Goal: Transaction & Acquisition: Purchase product/service

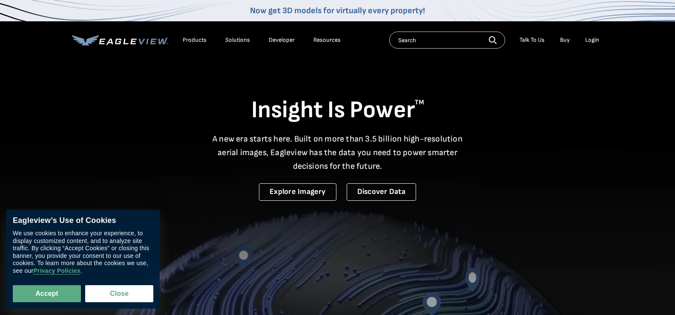
click at [591, 40] on div "Login" at bounding box center [592, 40] width 14 height 8
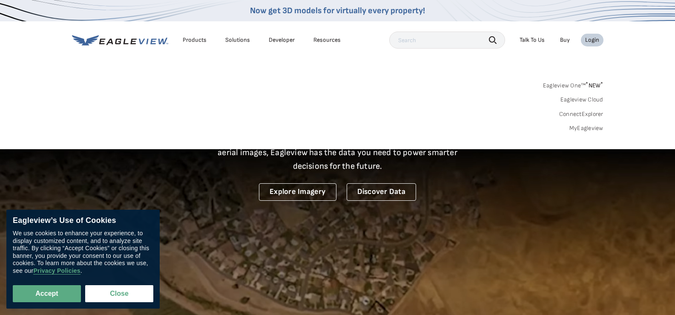
click at [586, 126] on link "MyEagleview" at bounding box center [586, 128] width 34 height 8
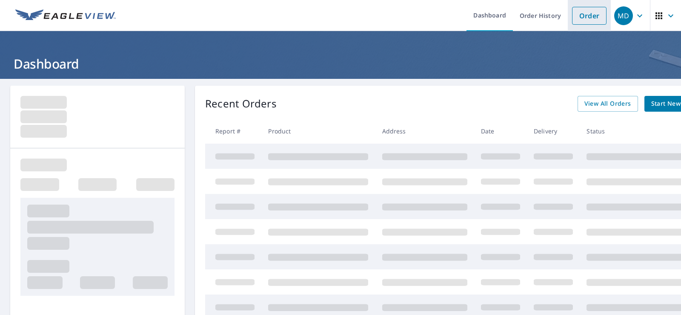
click at [586, 22] on link "Order" at bounding box center [589, 16] width 34 height 18
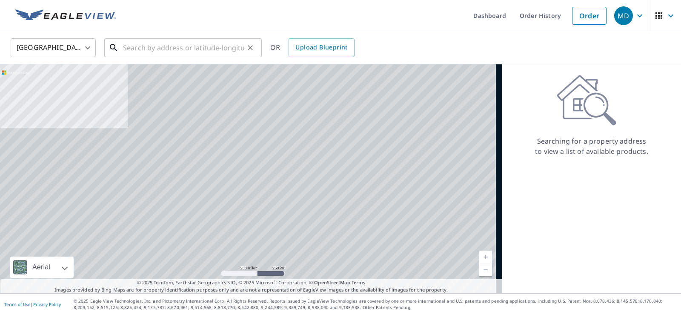
click at [180, 43] on input "text" at bounding box center [183, 48] width 121 height 24
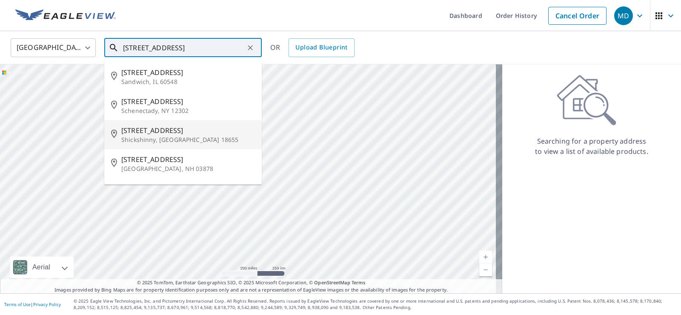
click at [163, 130] on span "[STREET_ADDRESS]" at bounding box center [188, 130] width 134 height 10
type input "[STREET_ADDRESS]"
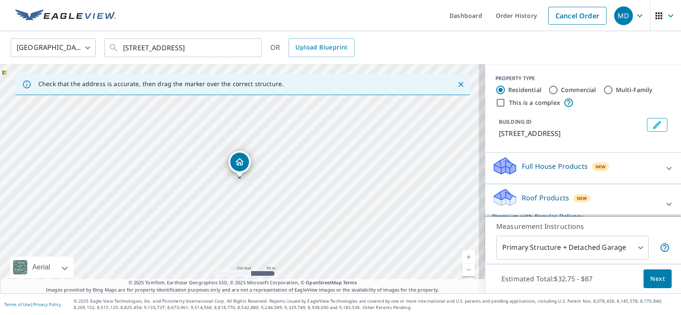
click at [458, 82] on icon "Close" at bounding box center [461, 84] width 9 height 9
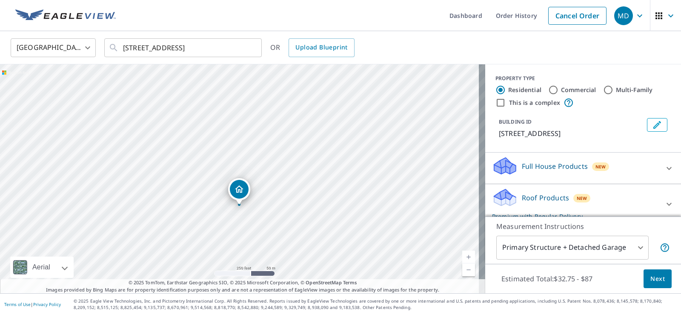
drag, startPoint x: 277, startPoint y: 198, endPoint x: 278, endPoint y: 203, distance: 5.1
click at [278, 203] on div "[STREET_ADDRESS]" at bounding box center [242, 178] width 485 height 229
click at [299, 200] on div "[STREET_ADDRESS]" at bounding box center [242, 178] width 485 height 229
drag, startPoint x: 299, startPoint y: 200, endPoint x: 326, endPoint y: 136, distance: 69.1
click at [326, 136] on div "[STREET_ADDRESS]" at bounding box center [242, 178] width 485 height 229
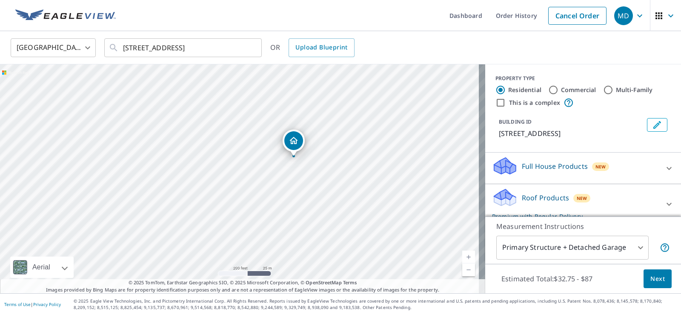
drag, startPoint x: 326, startPoint y: 136, endPoint x: 324, endPoint y: 168, distance: 32.0
click at [324, 168] on div "[STREET_ADDRESS]" at bounding box center [242, 178] width 485 height 229
drag, startPoint x: 218, startPoint y: 202, endPoint x: 233, endPoint y: 154, distance: 50.5
click at [233, 154] on div "[STREET_ADDRESS]" at bounding box center [242, 178] width 485 height 229
click at [368, 171] on div "[STREET_ADDRESS]" at bounding box center [242, 178] width 485 height 229
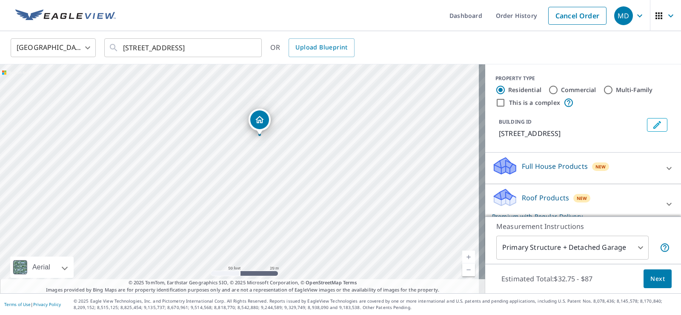
drag, startPoint x: 255, startPoint y: 110, endPoint x: 258, endPoint y: 115, distance: 6.5
drag, startPoint x: 241, startPoint y: 160, endPoint x: 236, endPoint y: 151, distance: 10.3
drag, startPoint x: 229, startPoint y: 132, endPoint x: 349, endPoint y: 187, distance: 132.2
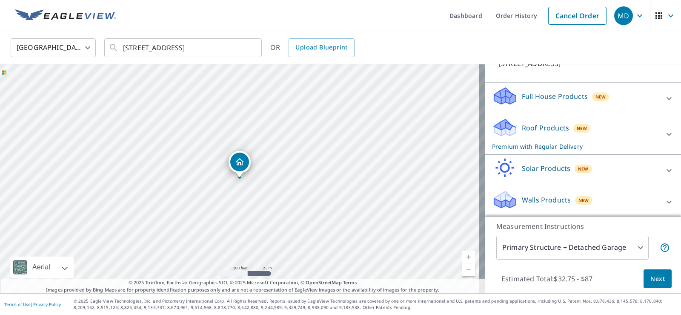
scroll to position [71, 0]
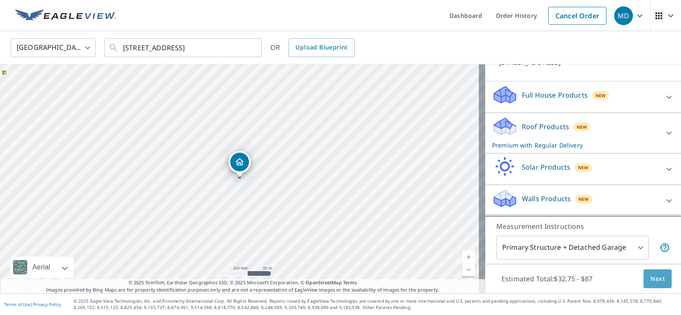
click at [650, 277] on span "Next" at bounding box center [657, 278] width 14 height 11
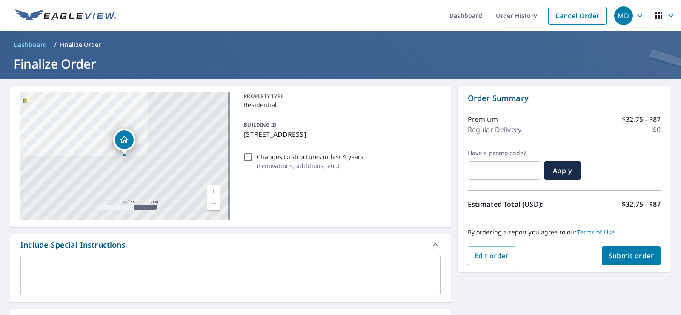
click at [621, 251] on span "Submit order" at bounding box center [632, 255] width 46 height 9
